Goal: Information Seeking & Learning: Find specific fact

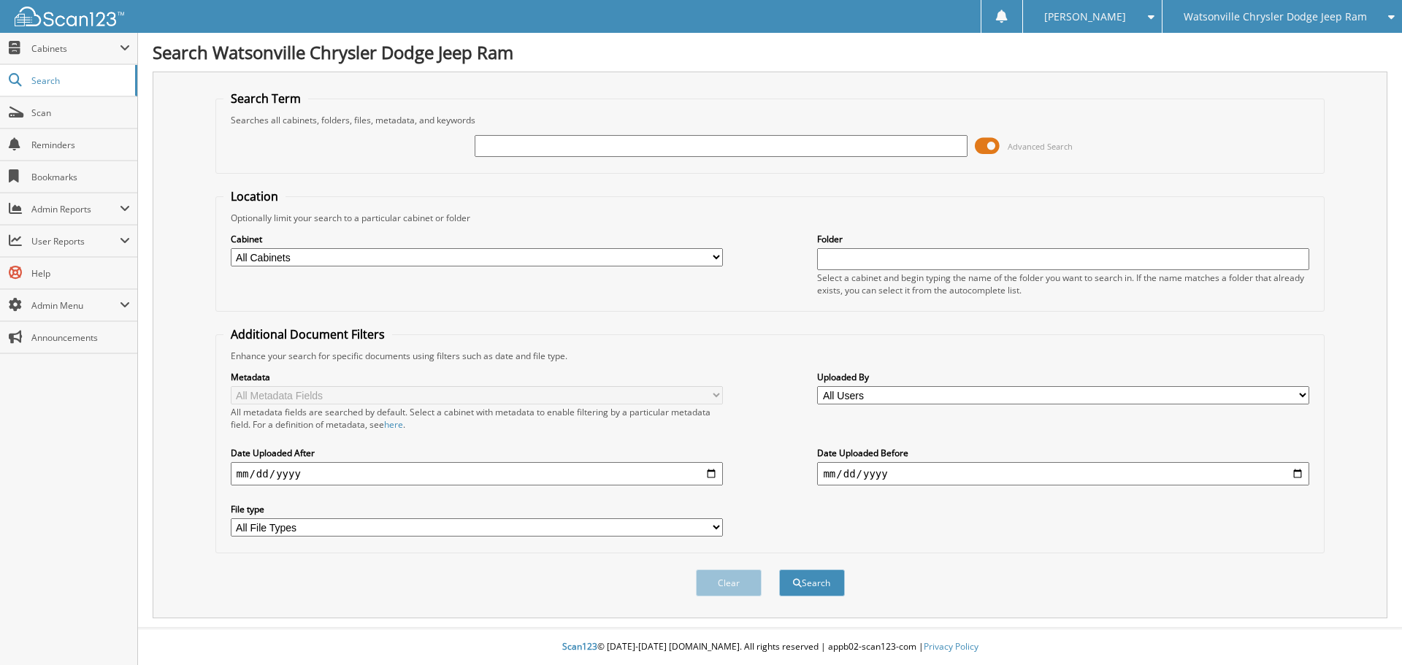
click at [607, 153] on input "text" at bounding box center [720, 146] width 492 height 22
type input "39800"
click at [779, 569] on button "Search" at bounding box center [812, 582] width 66 height 27
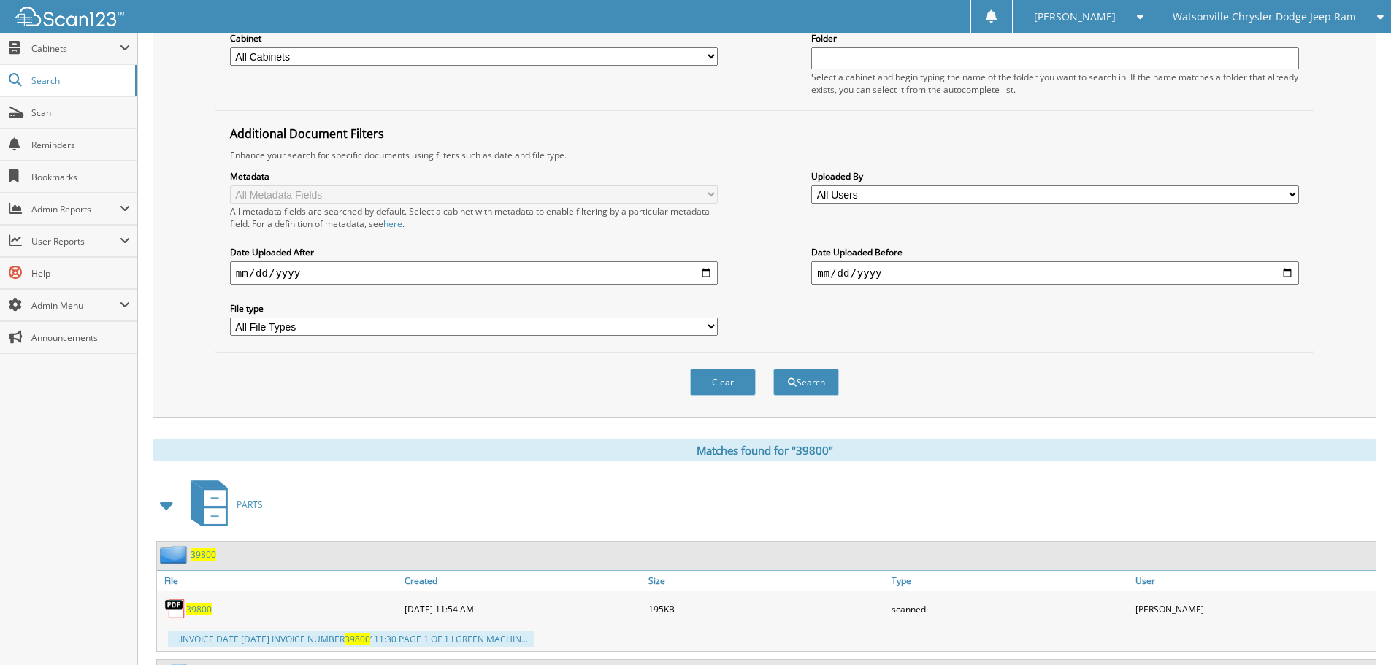
scroll to position [438, 0]
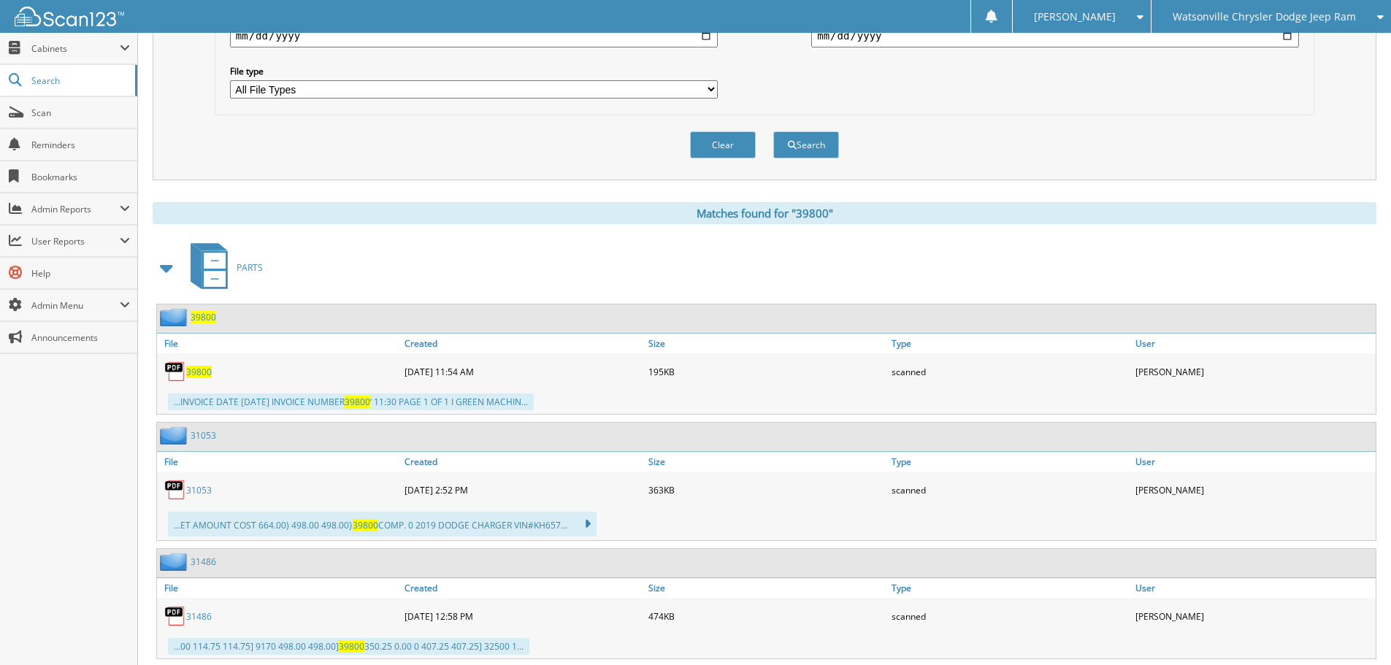
click at [203, 374] on span "39800" at bounding box center [199, 372] width 26 height 12
click at [174, 270] on span at bounding box center [167, 268] width 20 height 26
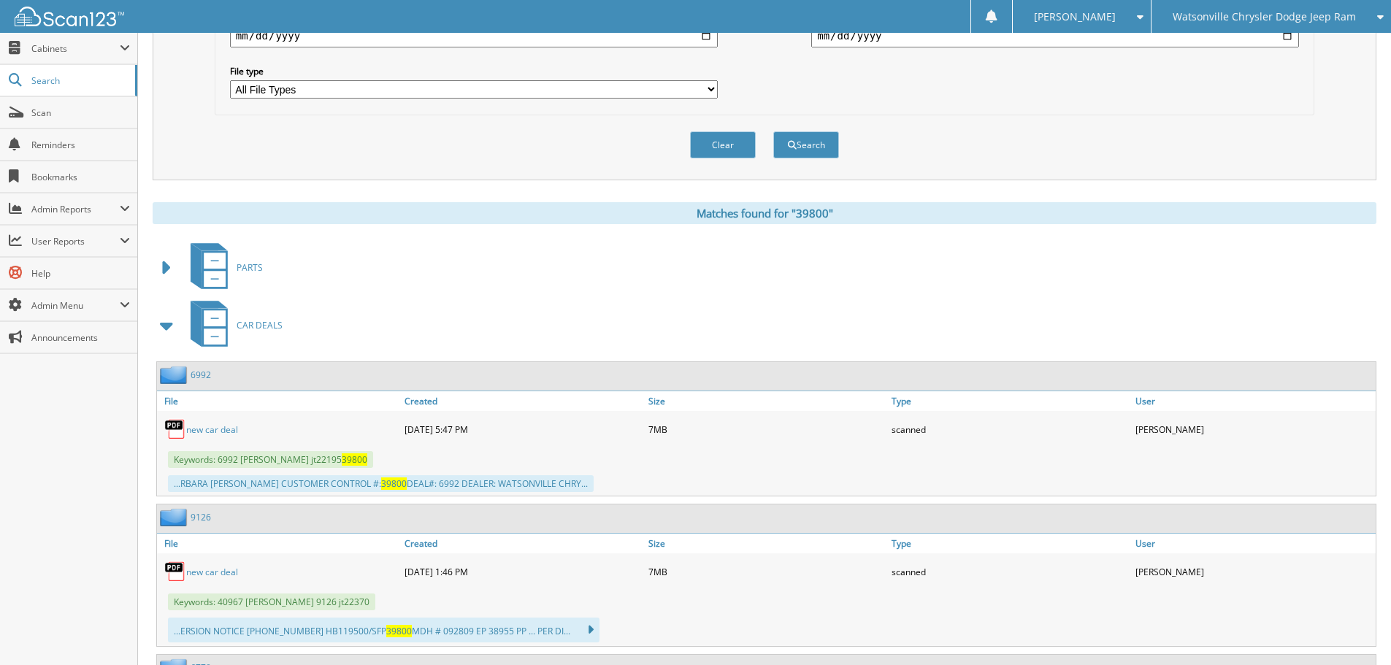
click at [165, 327] on span at bounding box center [167, 325] width 20 height 26
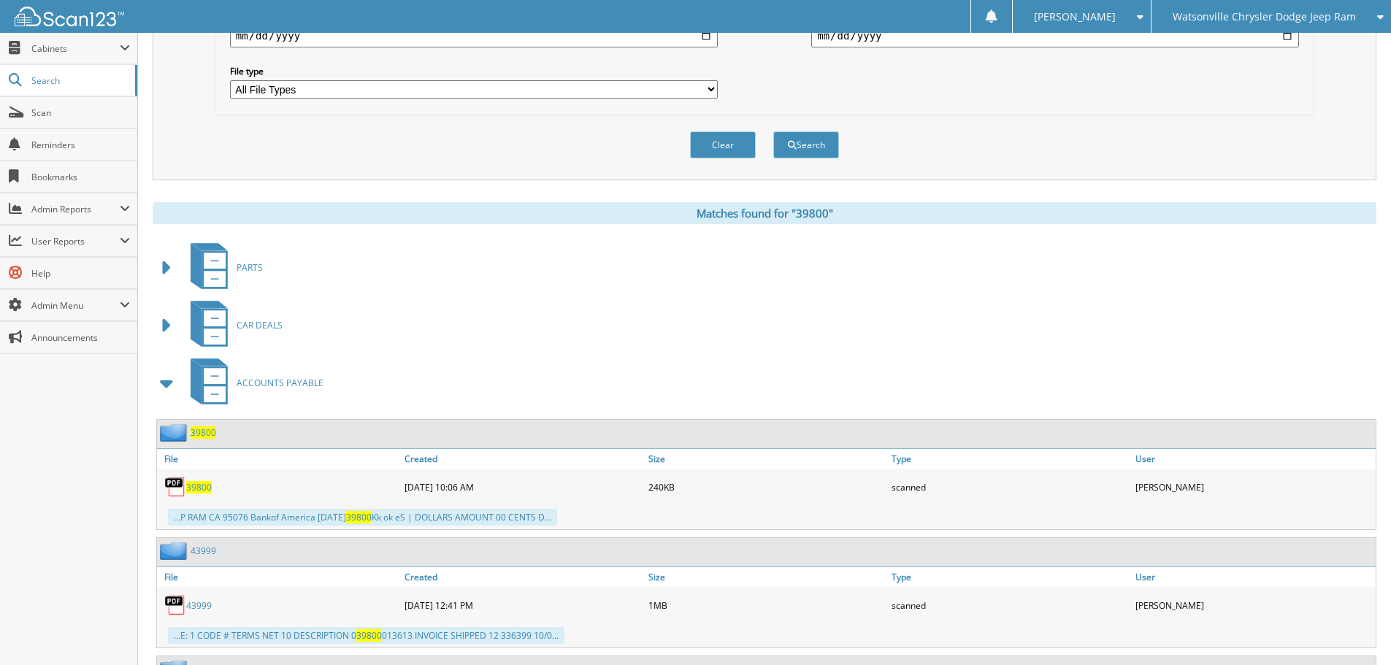
click at [200, 491] on span "39800" at bounding box center [199, 487] width 26 height 12
click at [1238, 13] on span "Watsonville Chrysler Dodge Jeep Ram" at bounding box center [1263, 16] width 183 height 9
click at [1216, 50] on link "Chevrolet of [GEOGRAPHIC_DATA]" at bounding box center [1270, 46] width 239 height 26
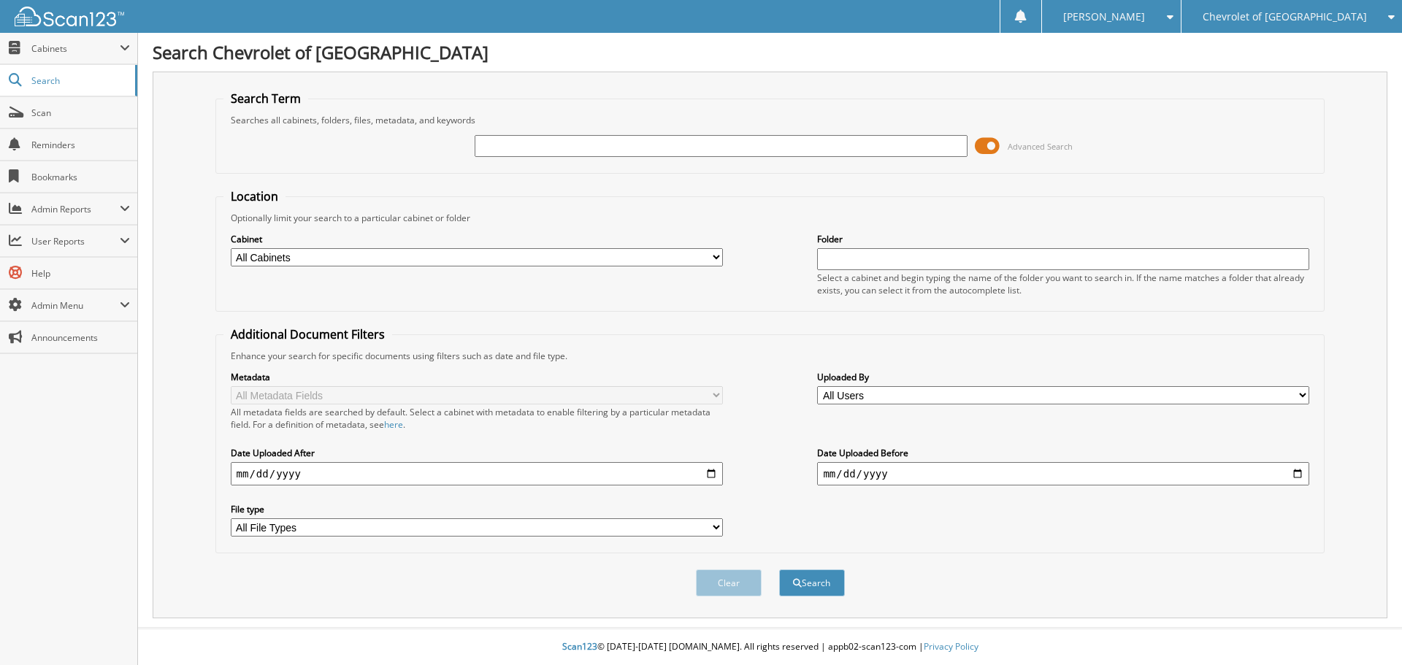
click at [578, 153] on input "text" at bounding box center [720, 146] width 492 height 22
type input "80355"
click at [779, 569] on button "Search" at bounding box center [812, 582] width 66 height 27
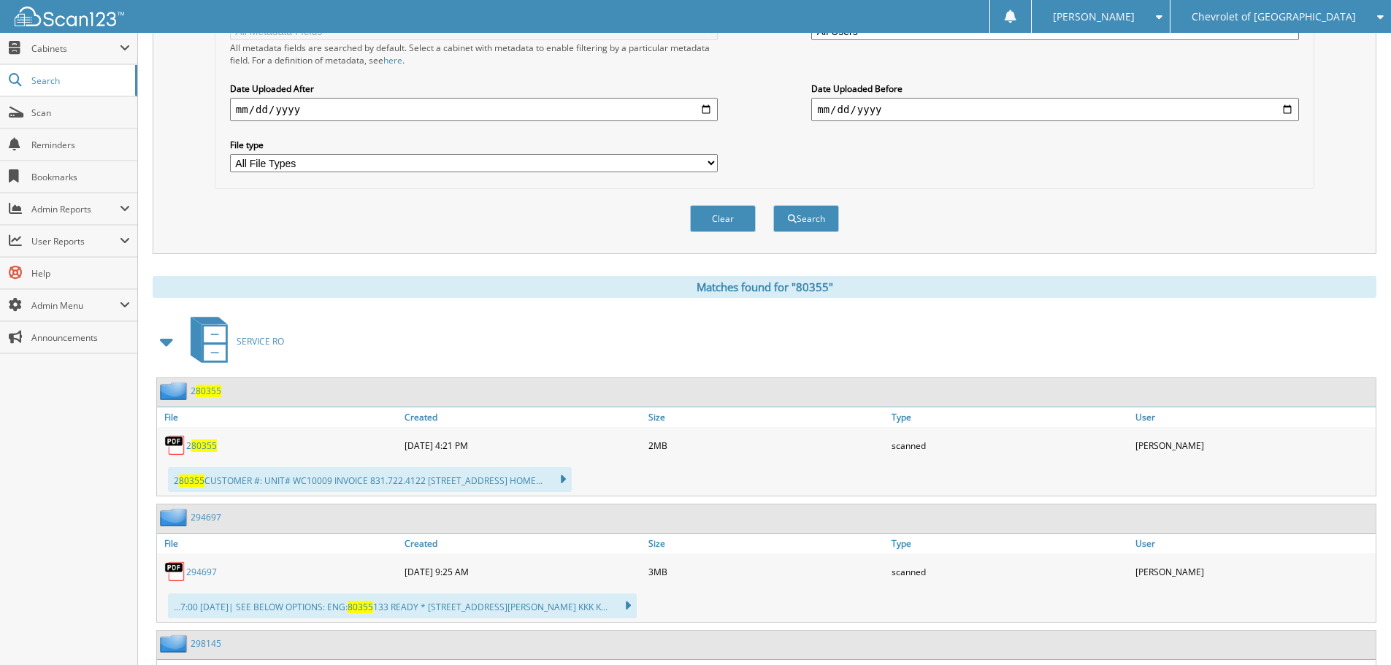
scroll to position [365, 0]
click at [169, 342] on span at bounding box center [167, 341] width 20 height 26
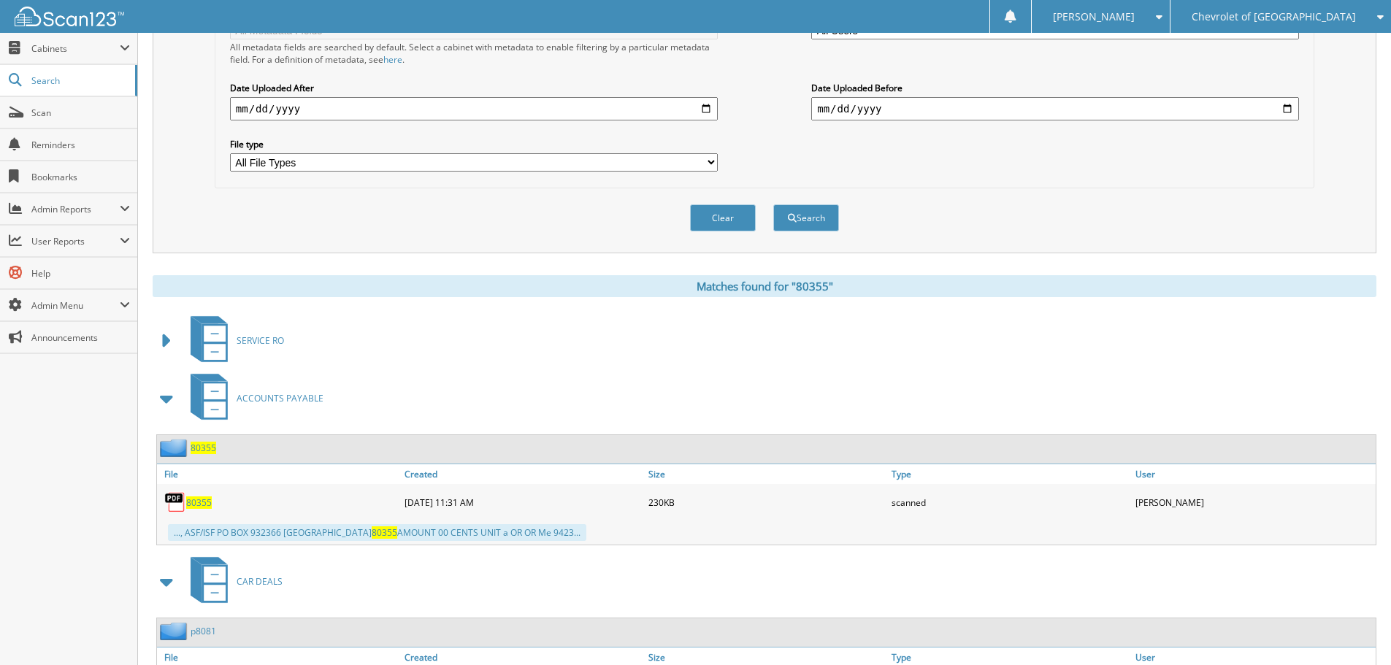
click at [200, 507] on span "80355" at bounding box center [199, 502] width 26 height 12
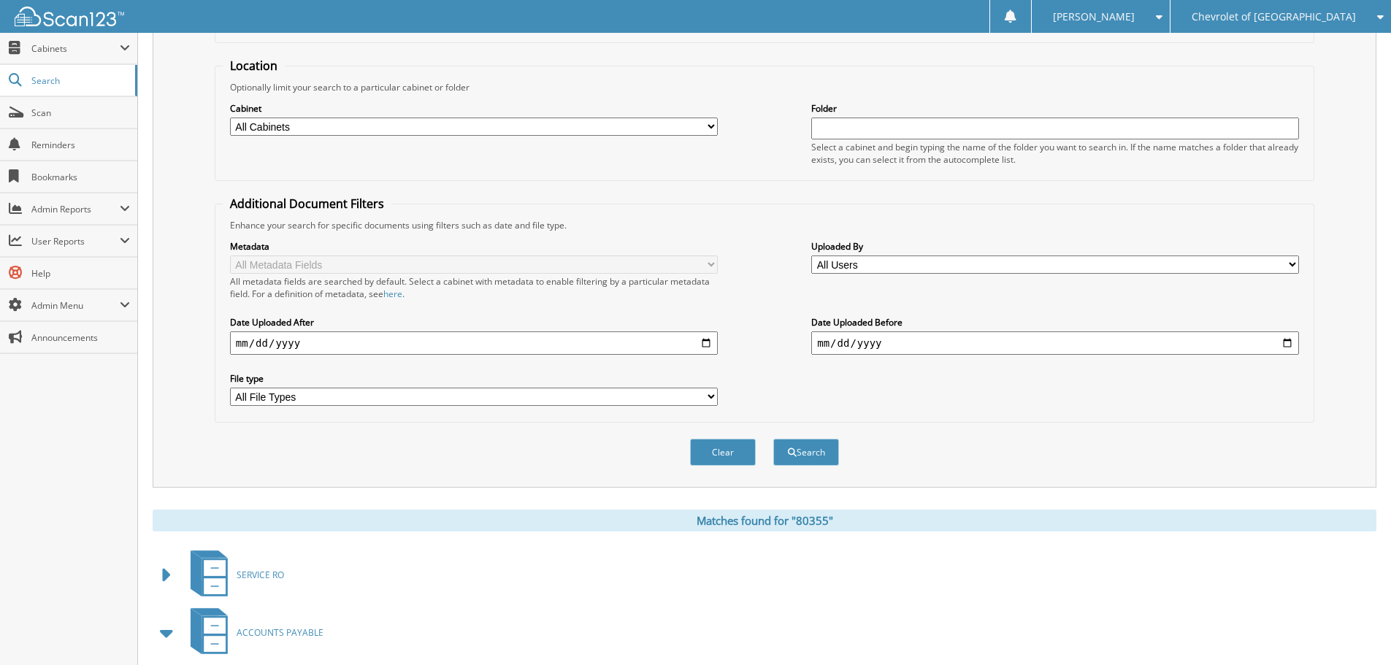
scroll to position [0, 0]
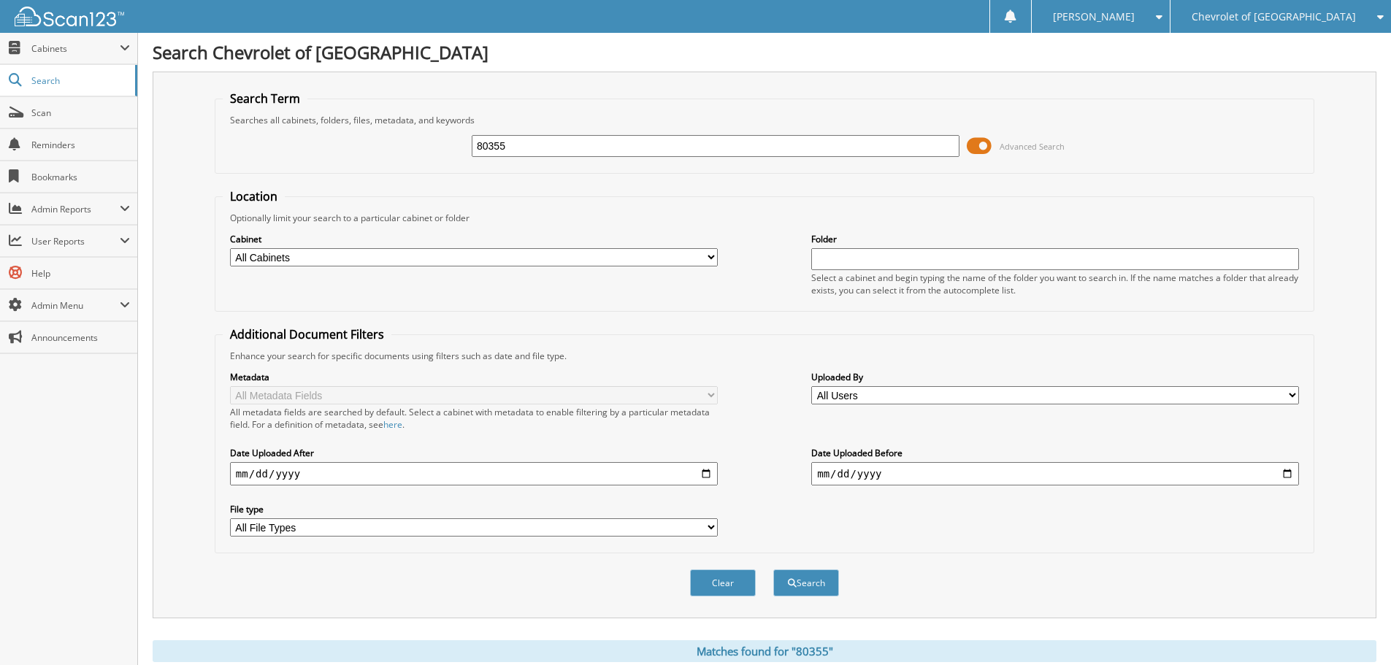
drag, startPoint x: 510, startPoint y: 144, endPoint x: 380, endPoint y: 136, distance: 130.2
click at [380, 136] on div "80355 Advanced Search" at bounding box center [764, 145] width 1083 height 39
type input "79557"
click at [773, 569] on button "Search" at bounding box center [806, 582] width 66 height 27
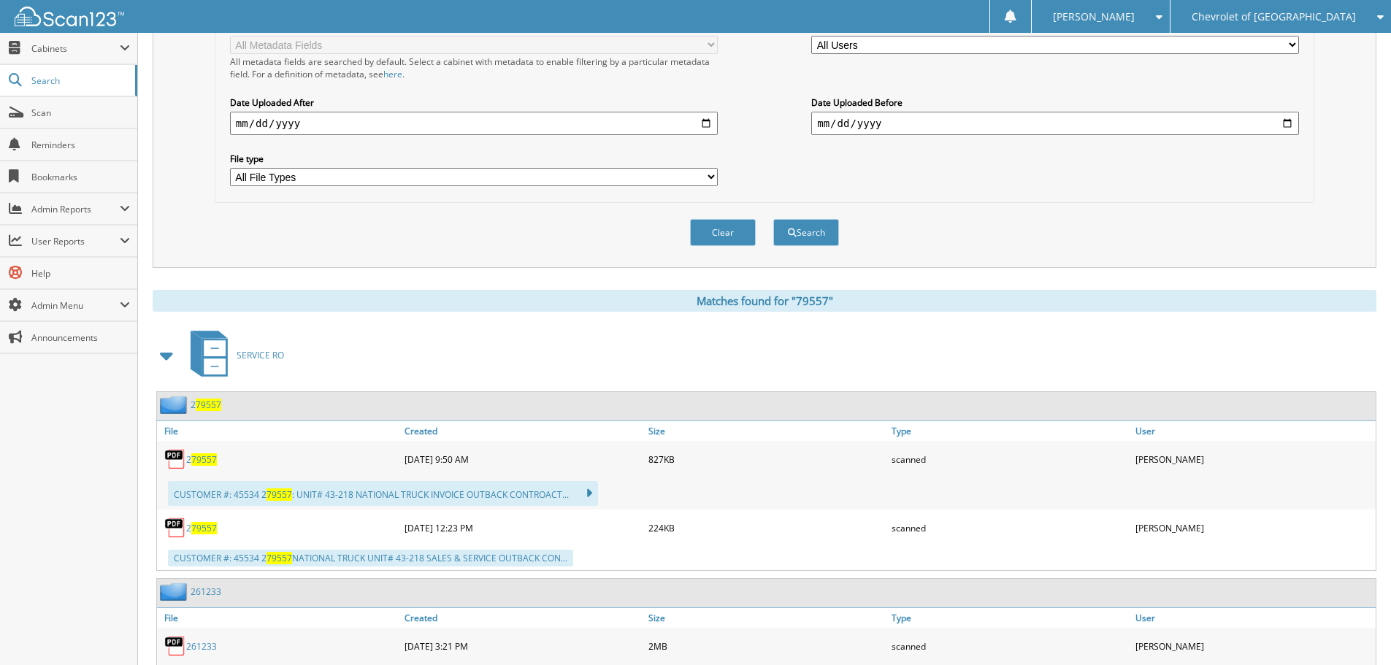
scroll to position [365, 0]
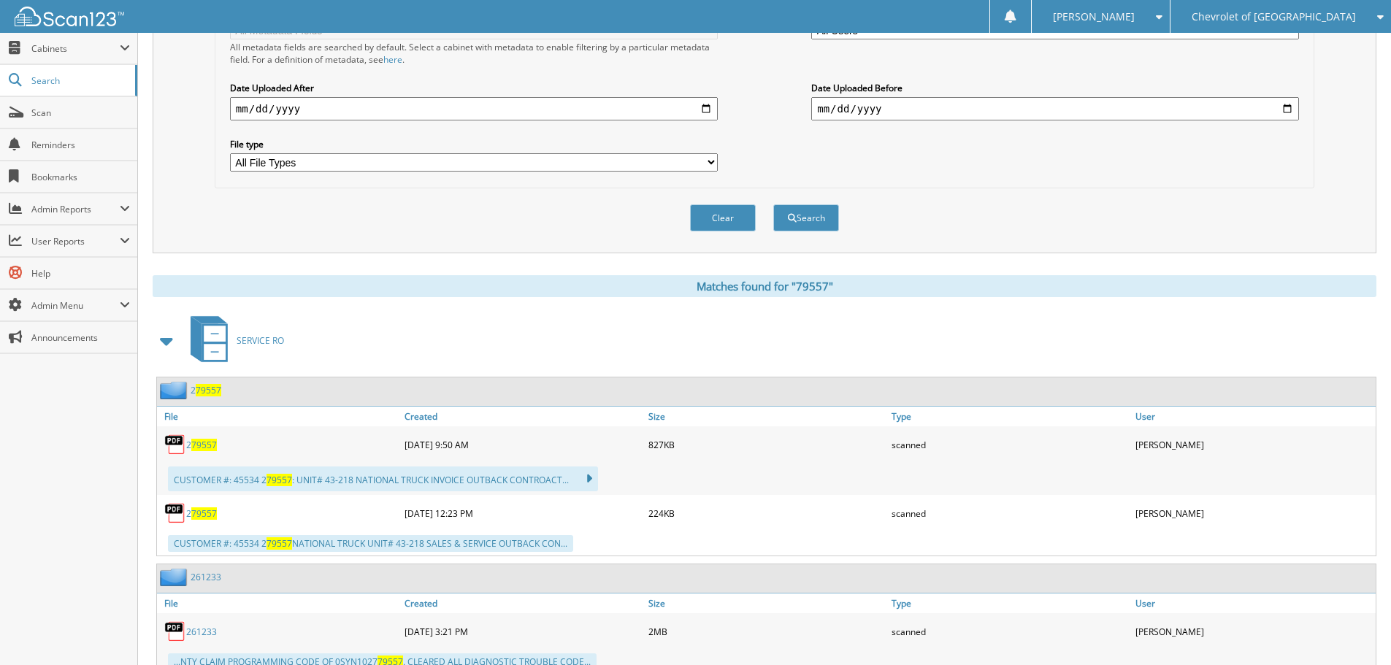
click at [164, 343] on span at bounding box center [167, 341] width 20 height 26
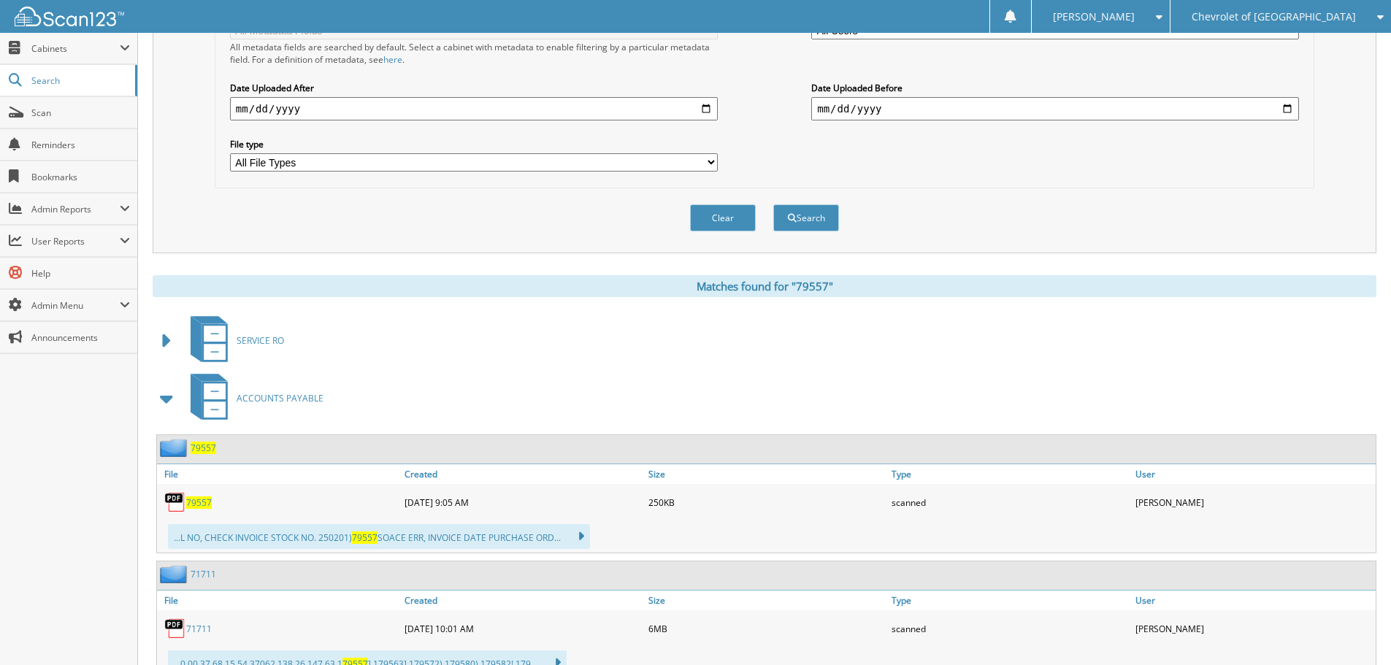
click at [199, 502] on span "79557" at bounding box center [199, 502] width 26 height 12
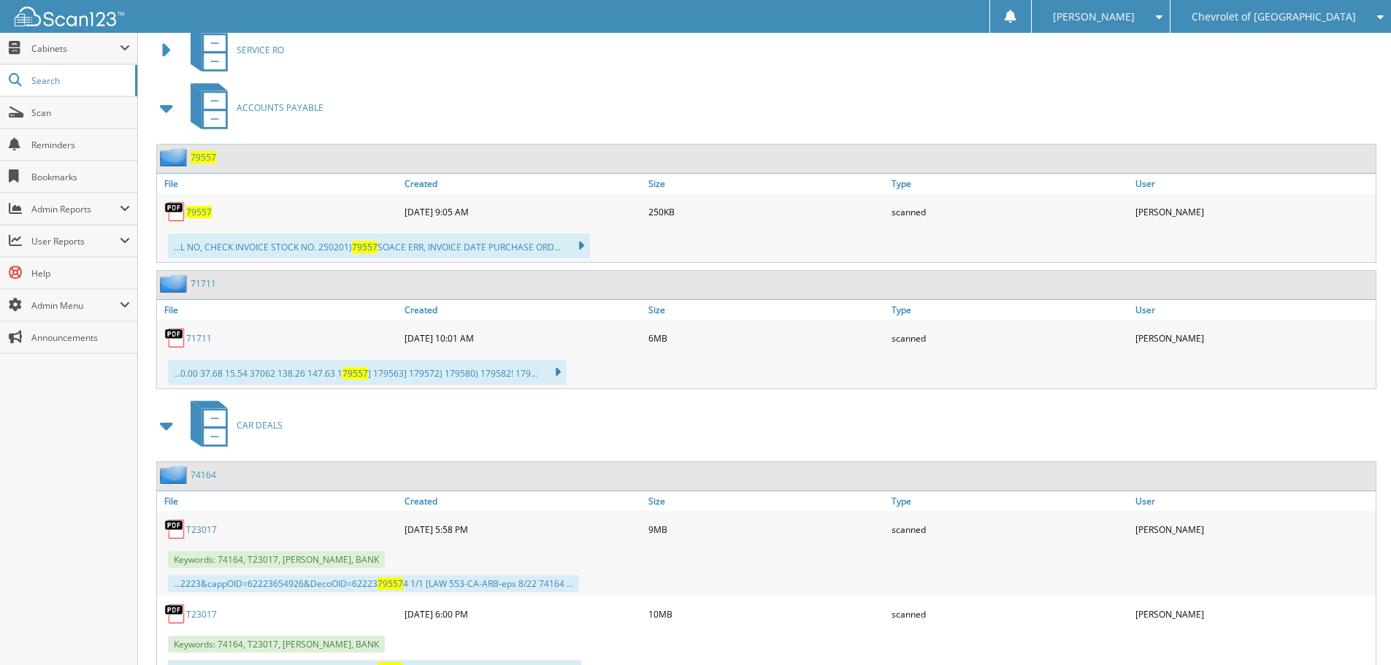
scroll to position [657, 0]
